Goal: Transaction & Acquisition: Purchase product/service

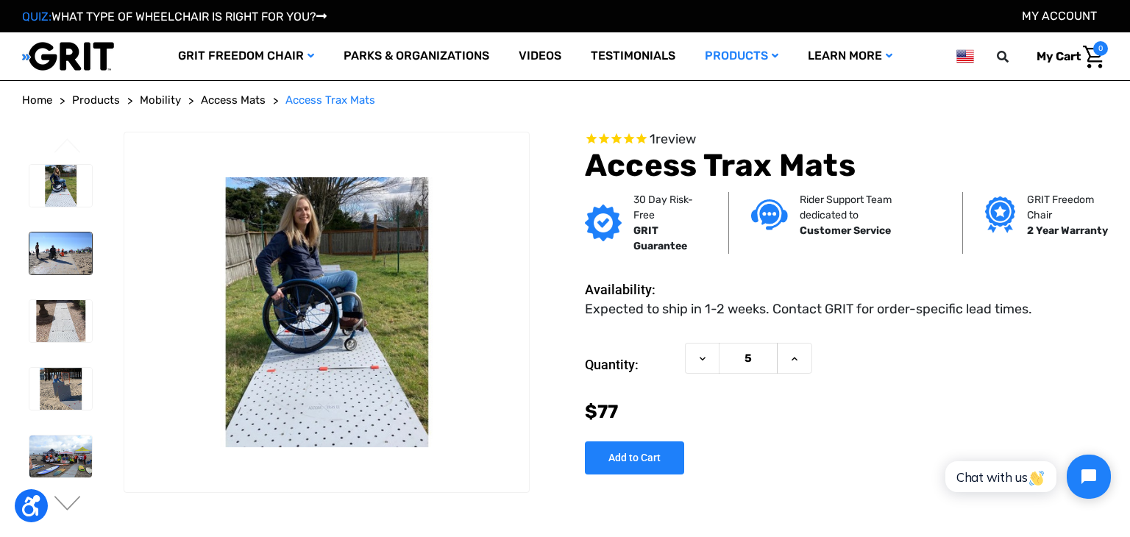
click at [57, 248] on img at bounding box center [60, 254] width 63 height 42
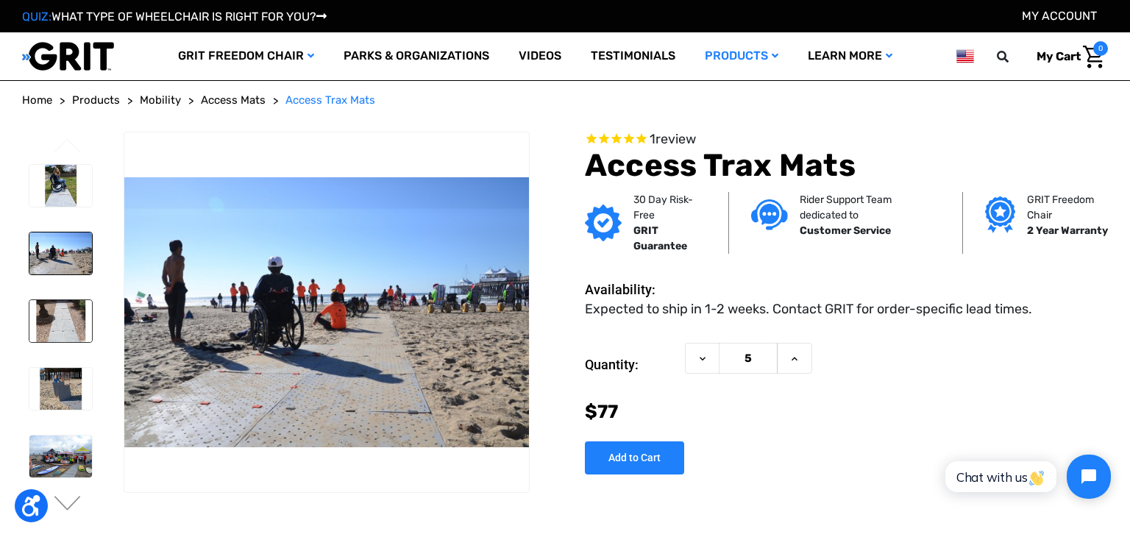
click at [55, 332] on img at bounding box center [60, 321] width 63 height 42
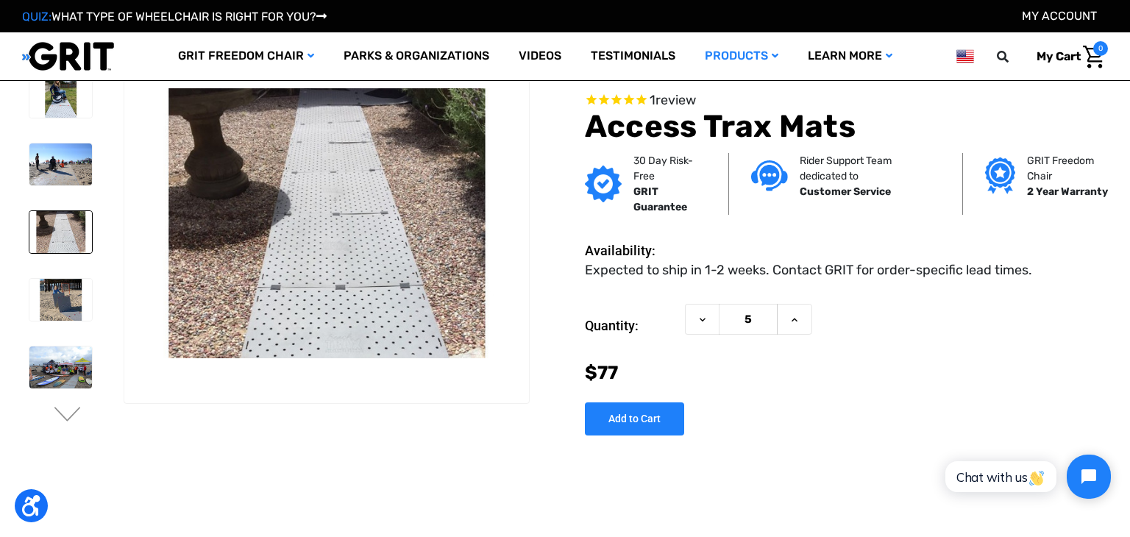
scroll to position [9, 0]
click at [54, 305] on img at bounding box center [60, 299] width 63 height 42
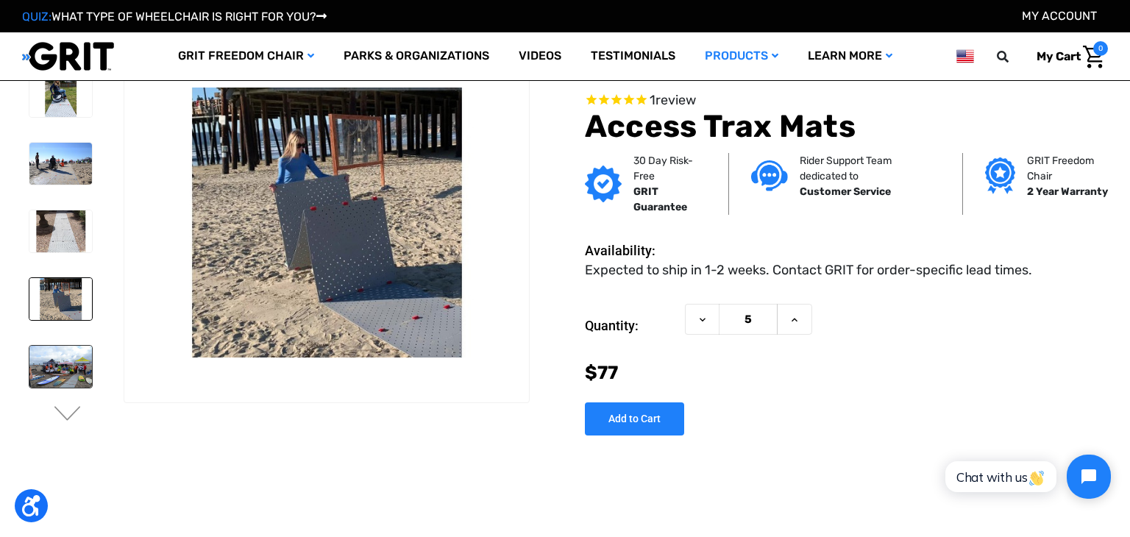
click at [60, 365] on img at bounding box center [60, 367] width 63 height 42
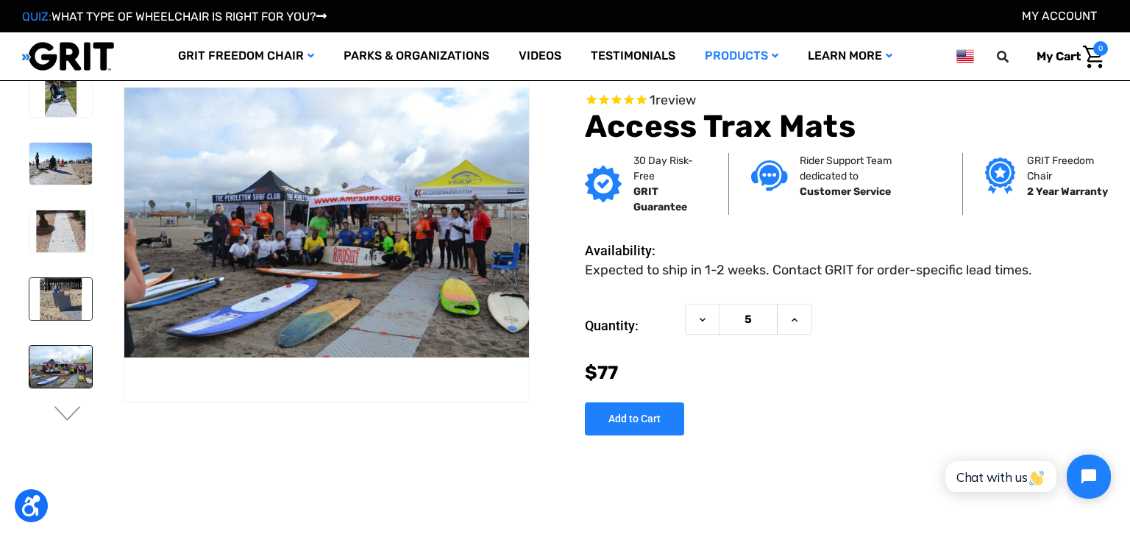
click at [60, 310] on img at bounding box center [60, 299] width 63 height 42
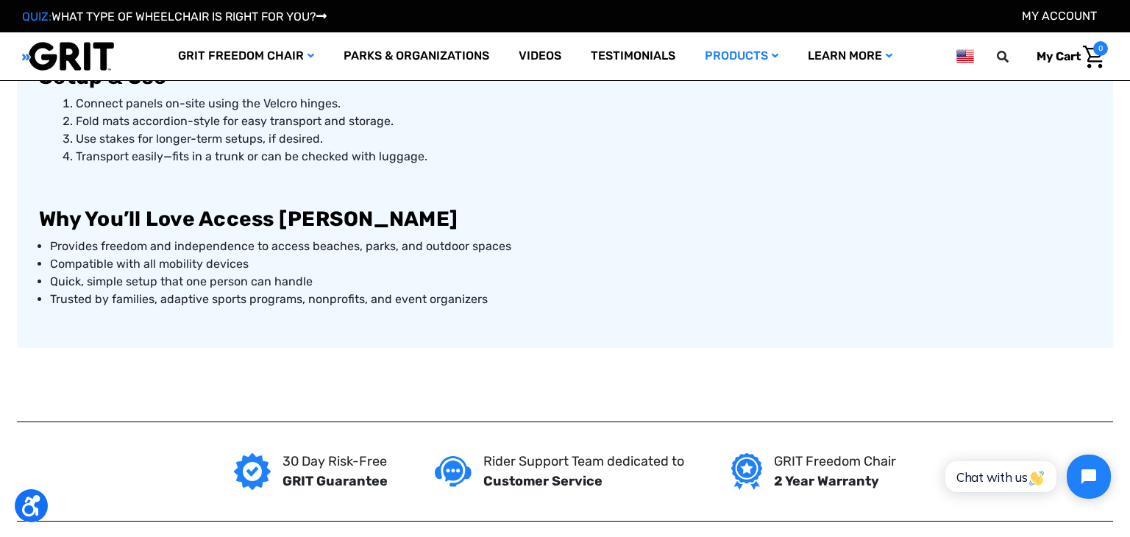
scroll to position [1151, 0]
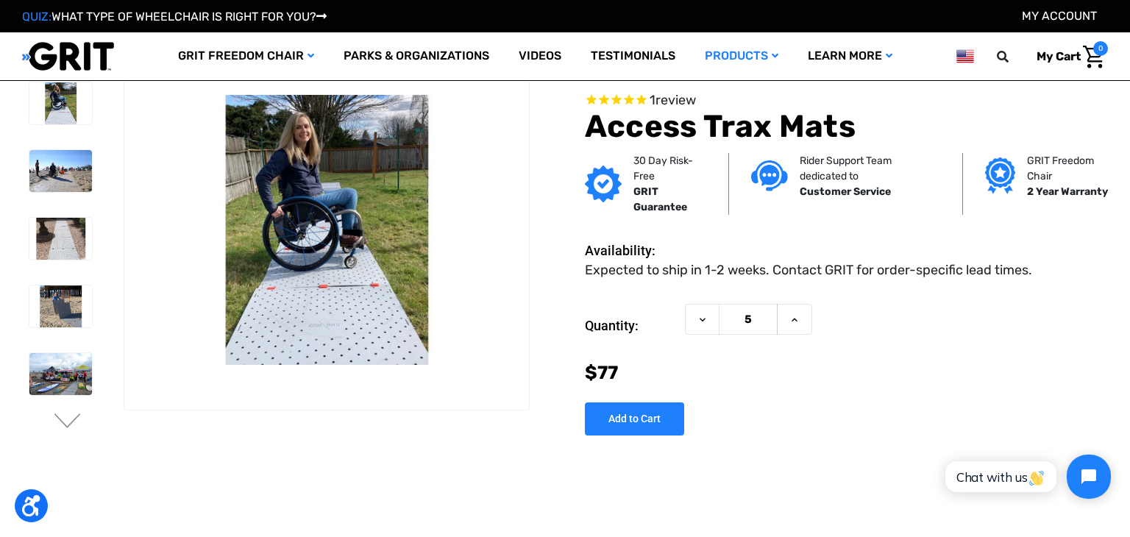
scroll to position [3, 0]
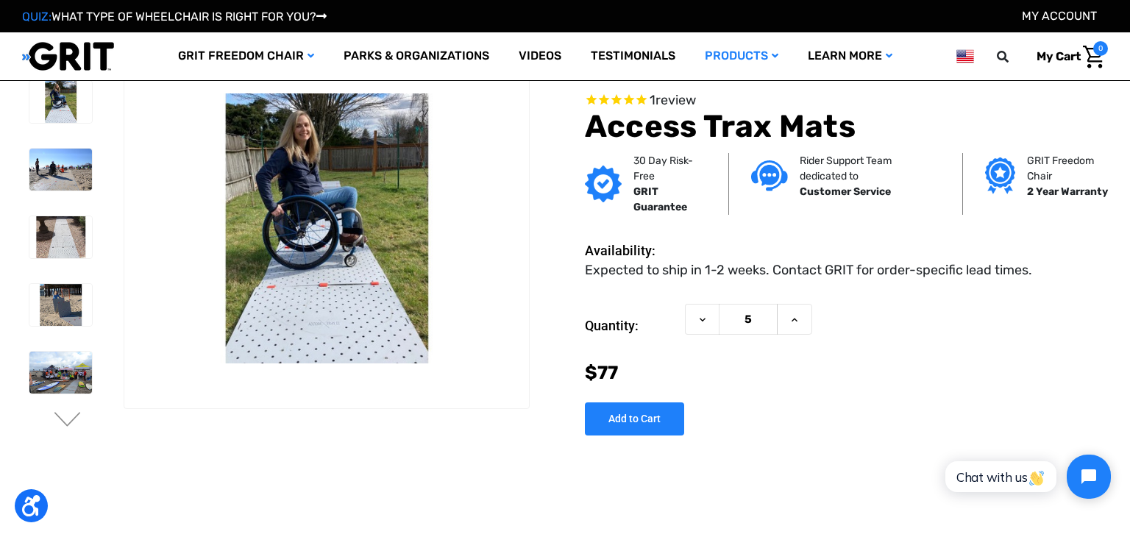
click at [669, 102] on span "review" at bounding box center [676, 99] width 40 height 16
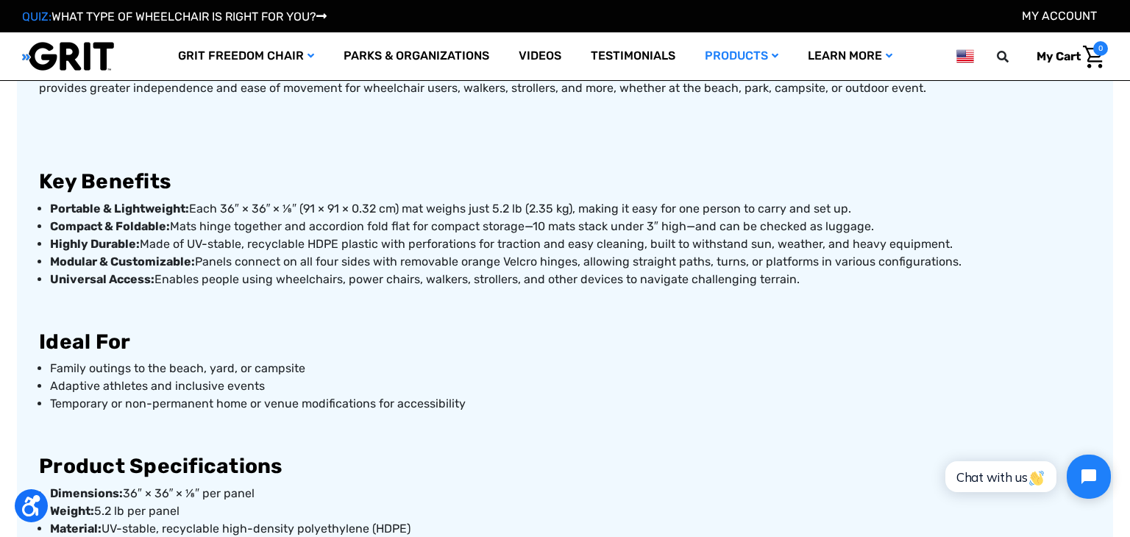
scroll to position [621, 0]
